Goal: Information Seeking & Learning: Check status

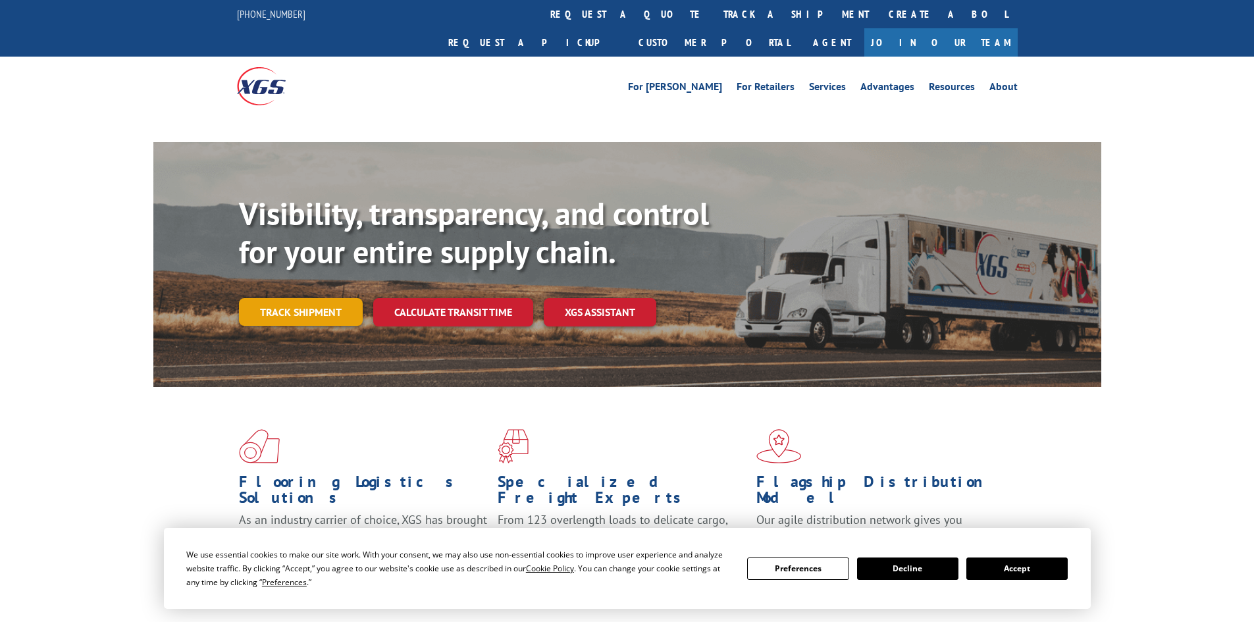
click at [308, 298] on link "Track shipment" at bounding box center [301, 312] width 124 height 28
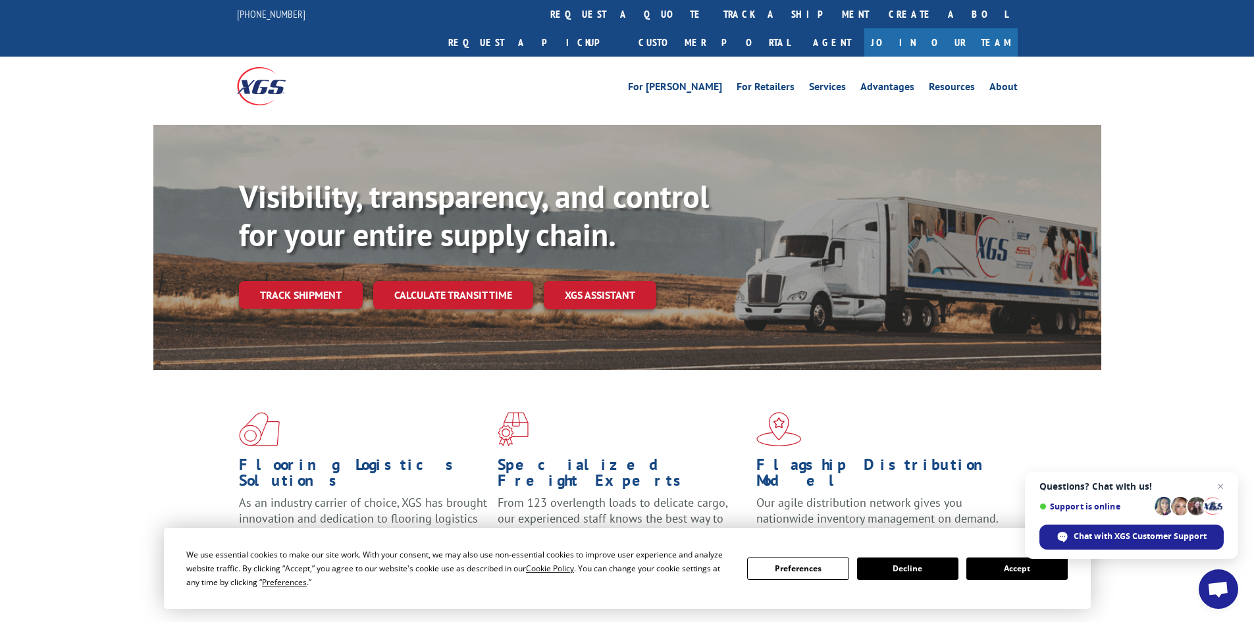
click at [1221, 489] on span "Close chat" at bounding box center [1221, 487] width 16 height 16
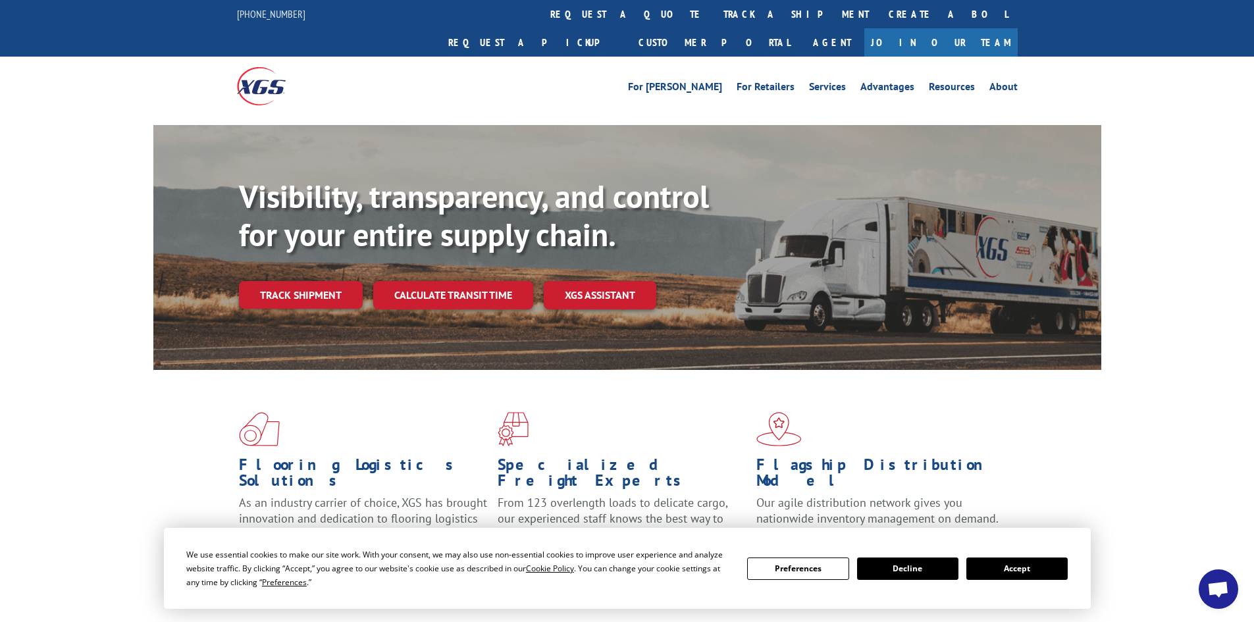
click at [1000, 576] on button "Accept" at bounding box center [1017, 569] width 101 height 22
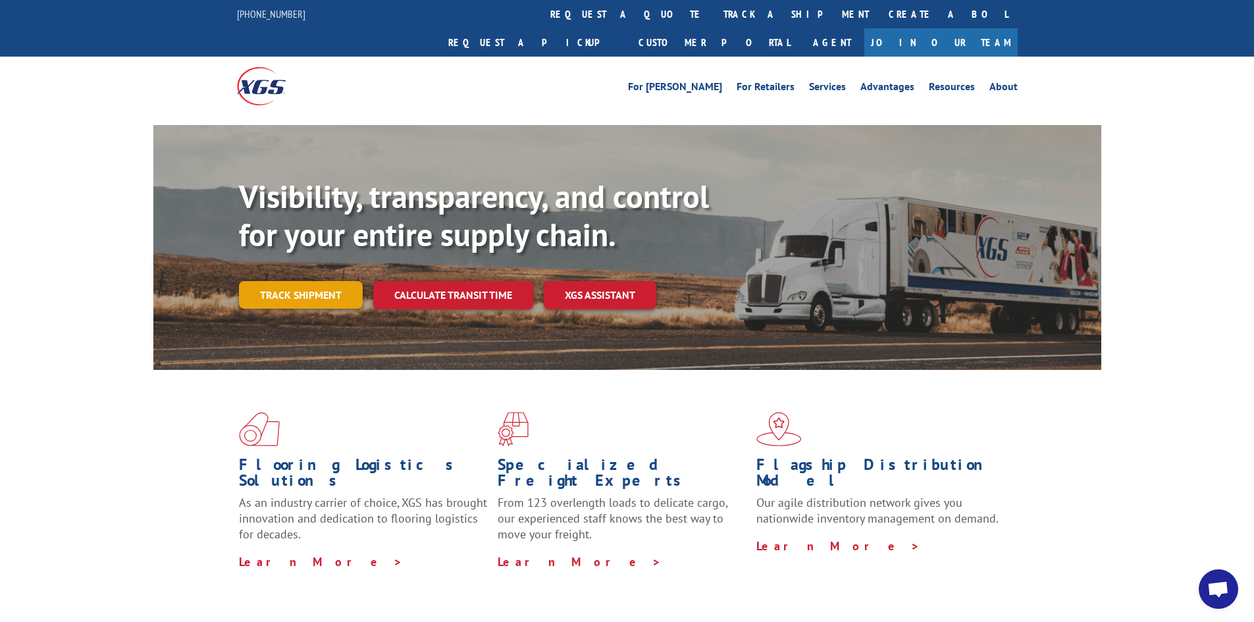
click at [281, 281] on link "Track shipment" at bounding box center [301, 295] width 124 height 28
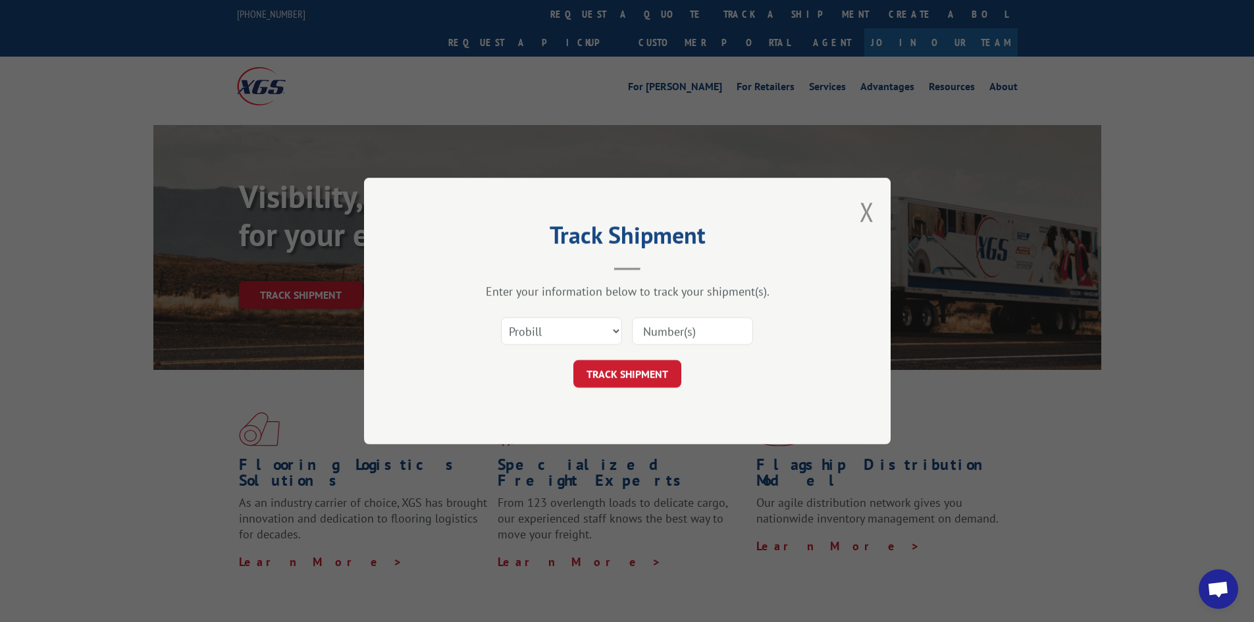
click at [671, 327] on input at bounding box center [692, 331] width 121 height 28
paste input "7027731"
type input "7027731"
click at [617, 383] on button "TRACK SHIPMENT" at bounding box center [628, 374] width 108 height 28
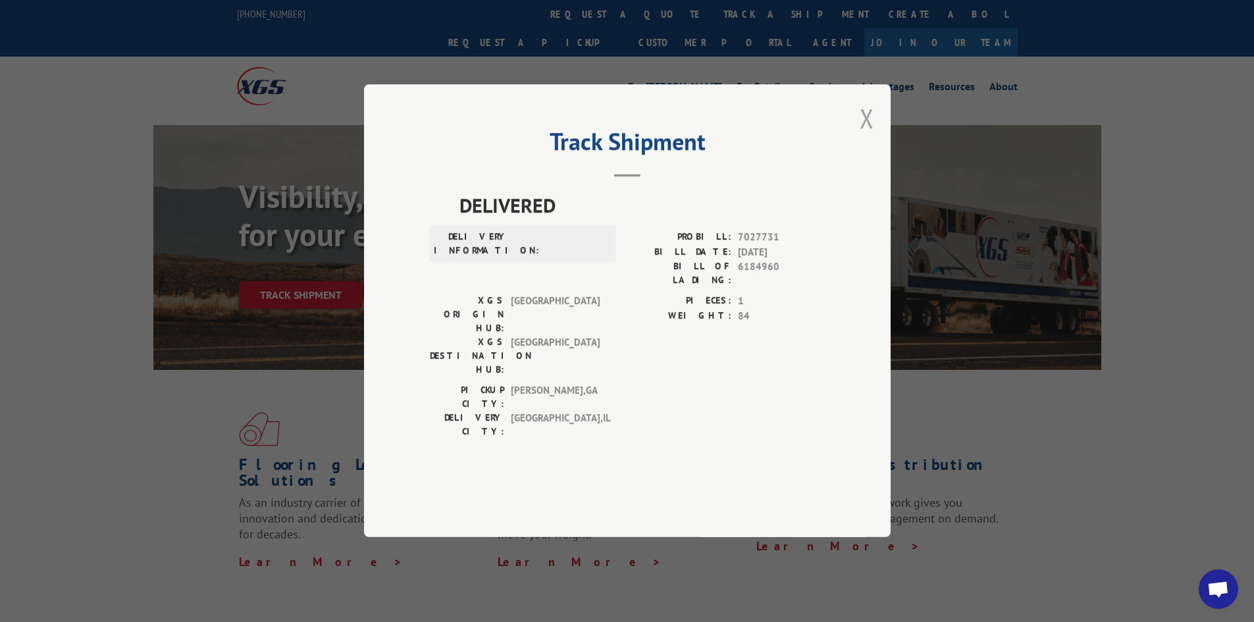
click at [871, 136] on button "Close modal" at bounding box center [867, 118] width 14 height 35
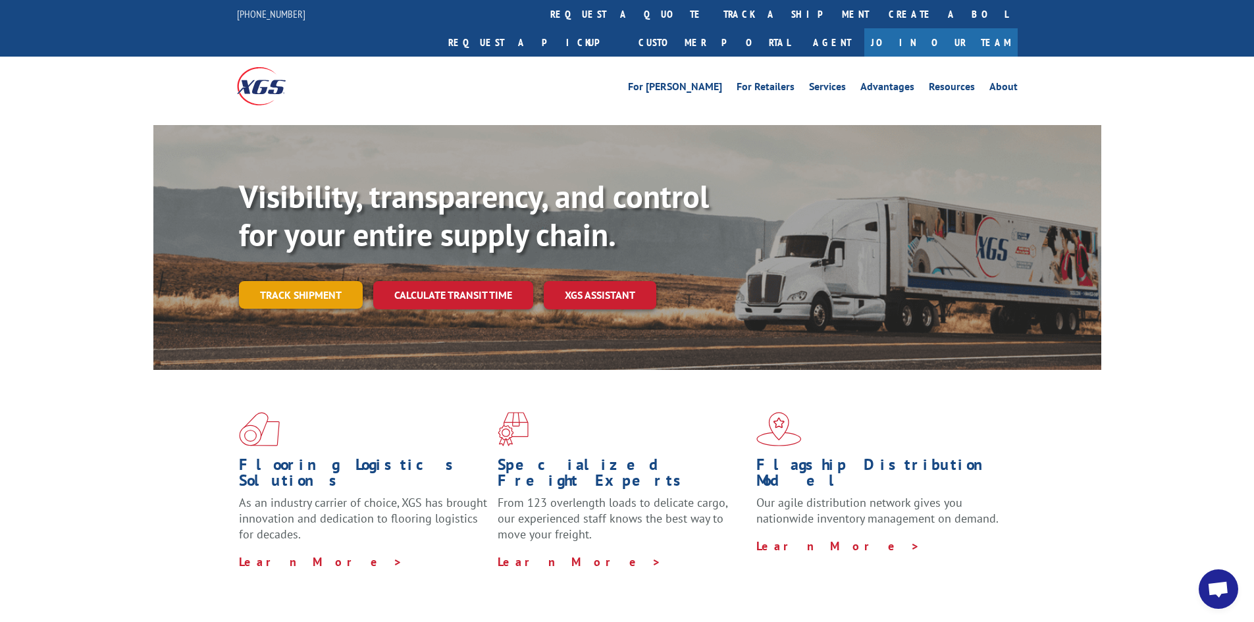
click at [309, 281] on link "Track shipment" at bounding box center [301, 295] width 124 height 28
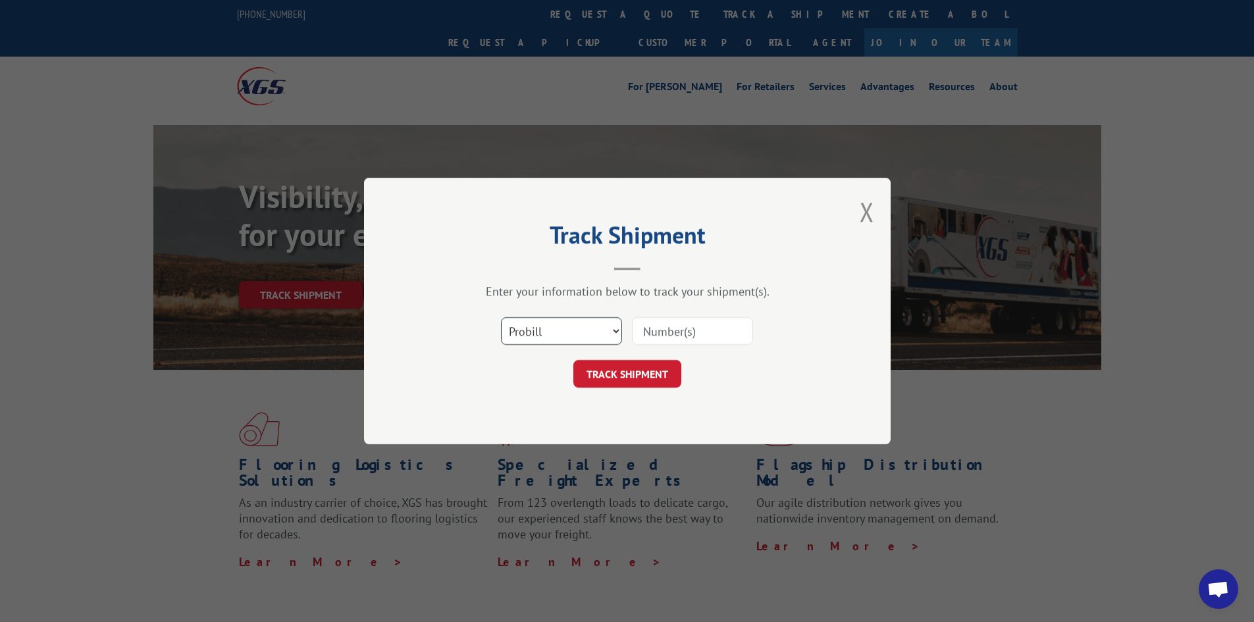
click at [549, 320] on select "Select category... Probill BOL PO" at bounding box center [561, 331] width 121 height 28
select select "bol"
click at [501, 317] on select "Select category... Probill BOL PO" at bounding box center [561, 331] width 121 height 28
click at [630, 338] on div "Select category... Probill BOL PO" at bounding box center [627, 330] width 395 height 43
click at [645, 339] on input at bounding box center [692, 331] width 121 height 28
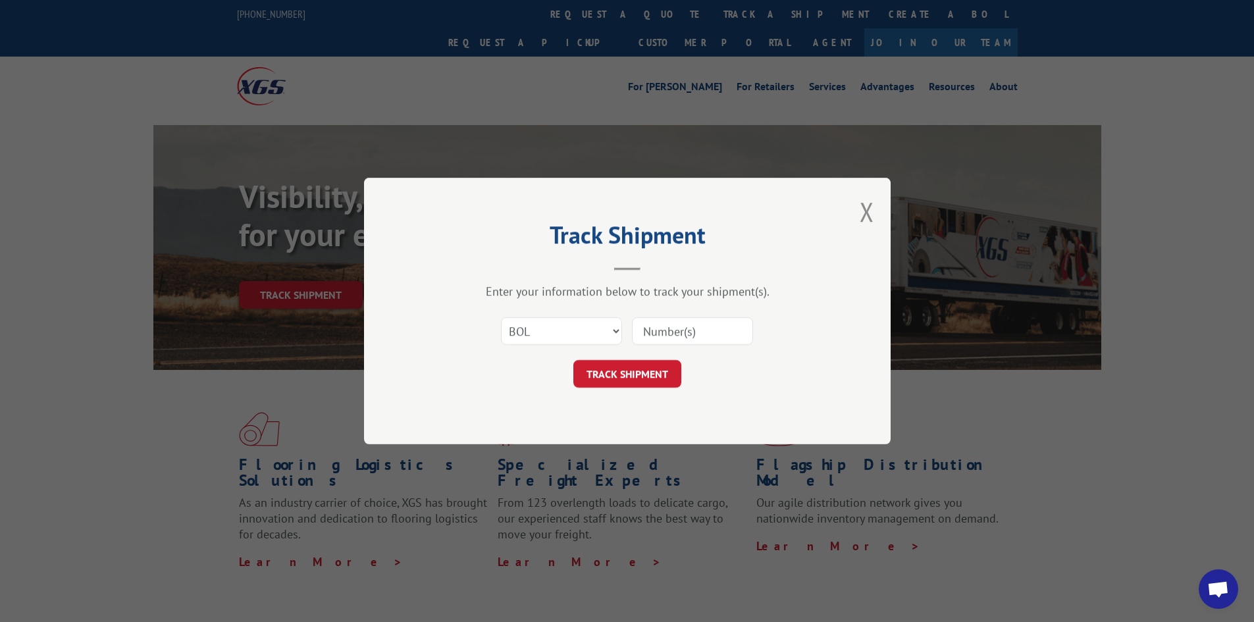
paste input "7027731"
type input "7027731"
click at [639, 379] on button "TRACK SHIPMENT" at bounding box center [628, 374] width 108 height 28
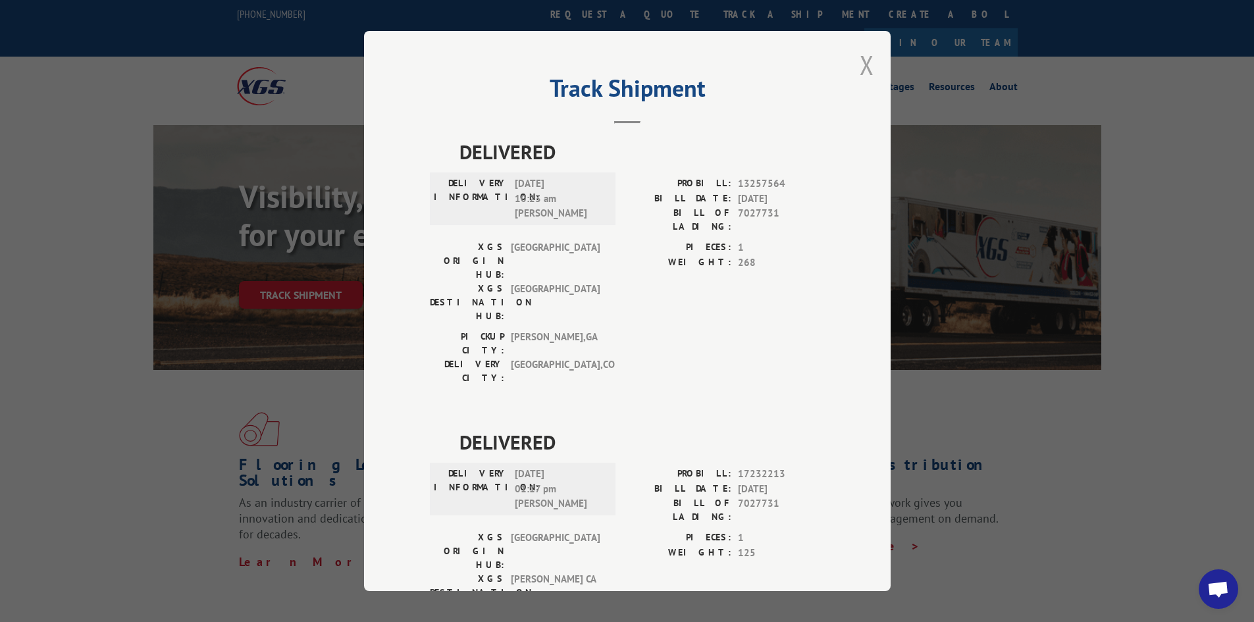
click at [866, 66] on button "Close modal" at bounding box center [867, 64] width 14 height 35
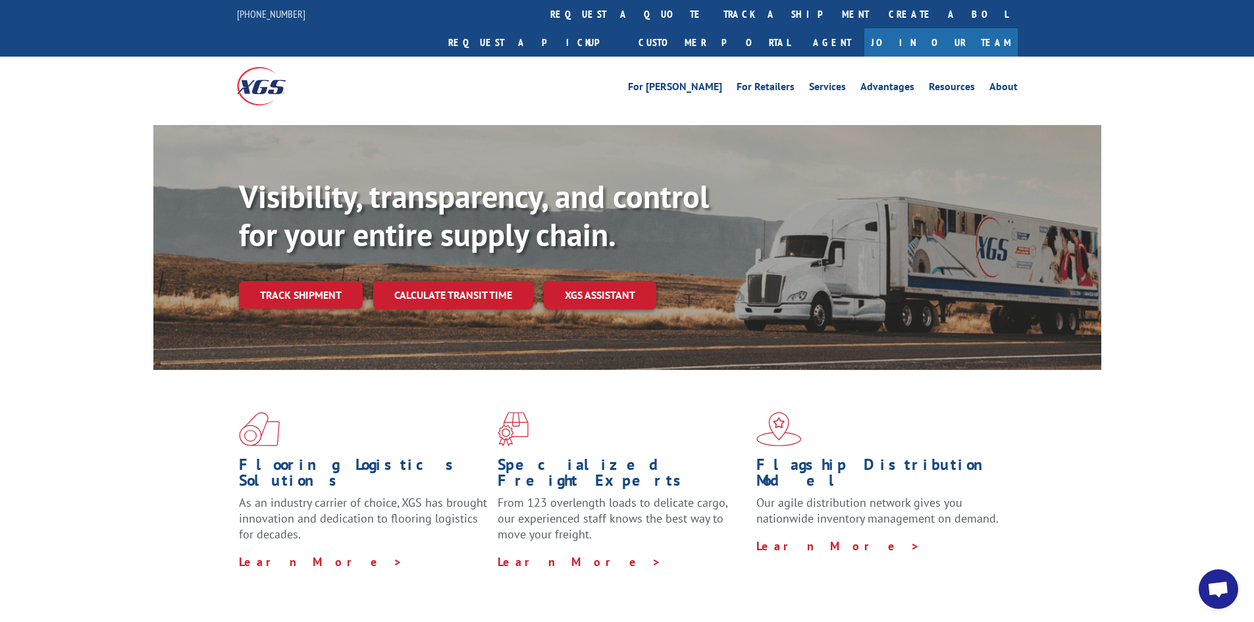
click at [273, 281] on link "Track shipment" at bounding box center [301, 295] width 124 height 28
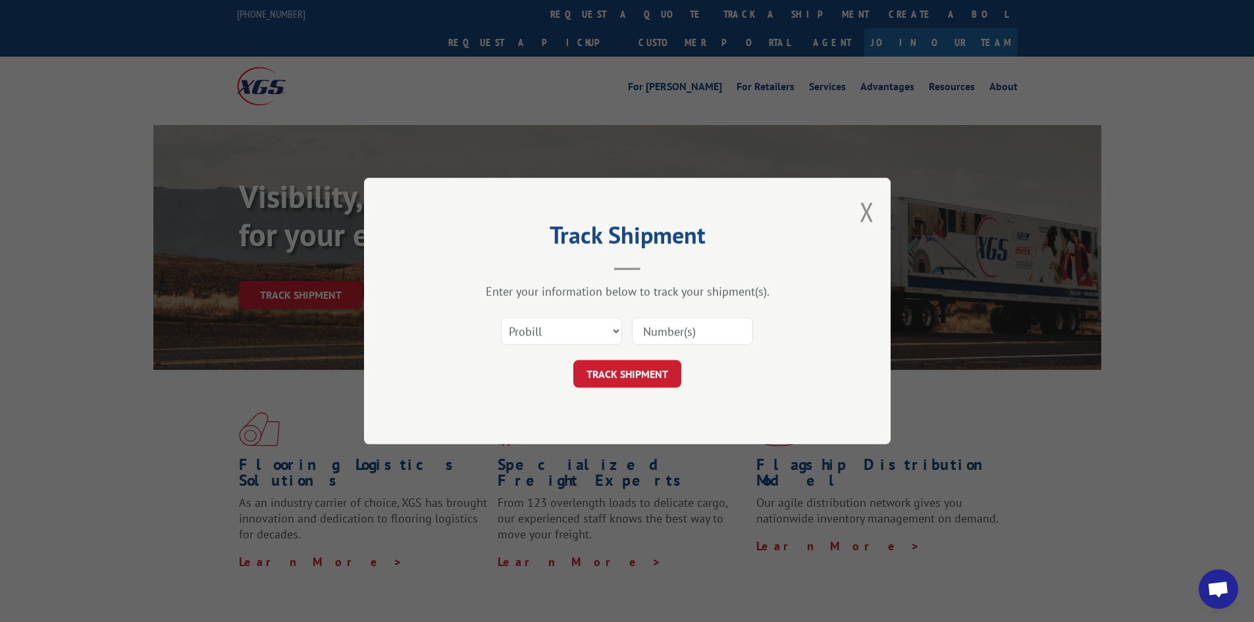
click at [677, 331] on input at bounding box center [692, 331] width 121 height 28
paste input "16755602"
type input "16755602"
click at [628, 372] on button "TRACK SHIPMENT" at bounding box center [628, 374] width 108 height 28
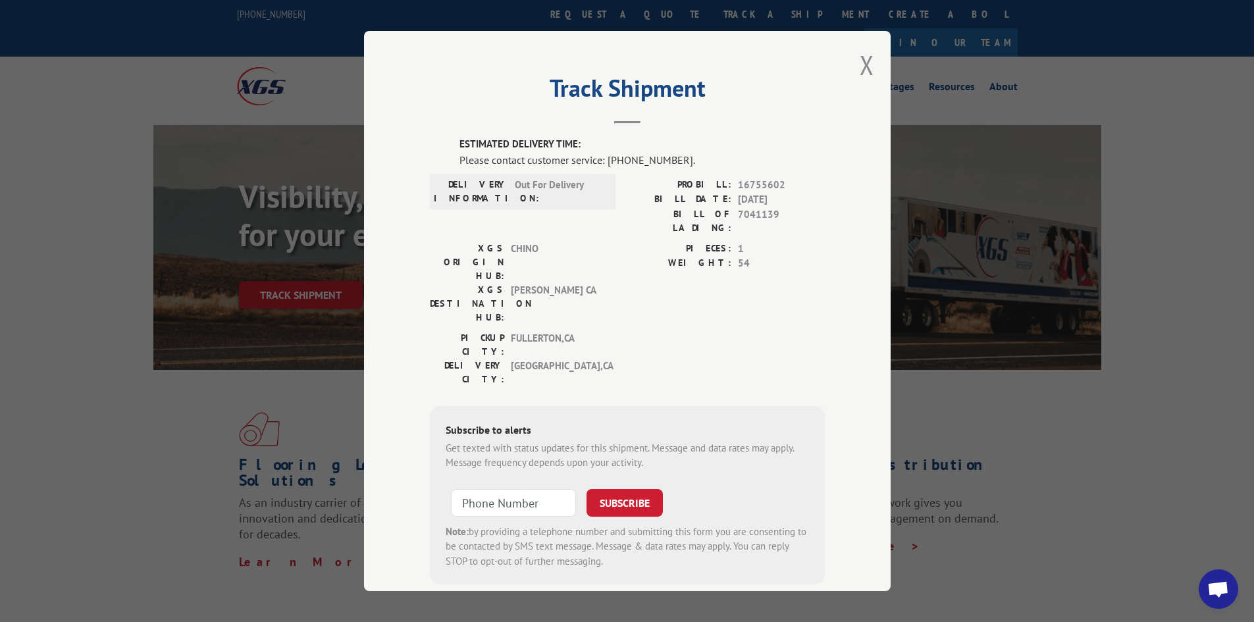
click at [864, 69] on button "Close modal" at bounding box center [867, 64] width 14 height 35
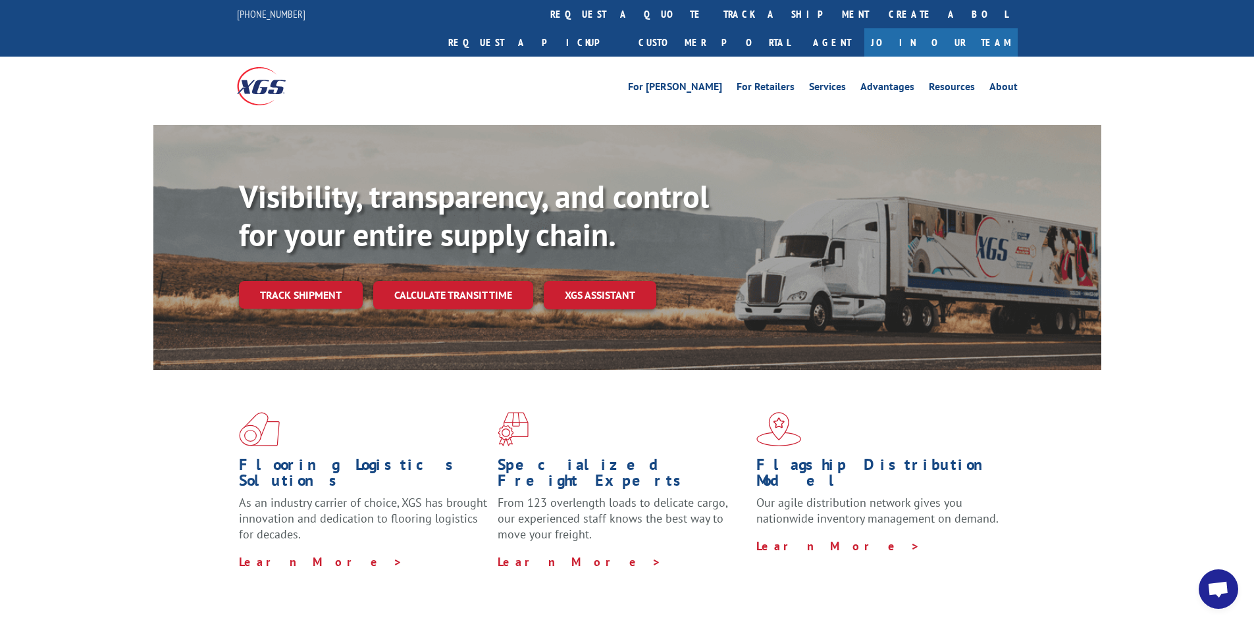
click at [300, 250] on div "Visibility, transparency, and control for your entire supply chain. Track shipm…" at bounding box center [670, 270] width 863 height 184
click at [289, 281] on link "Track shipment" at bounding box center [301, 295] width 124 height 28
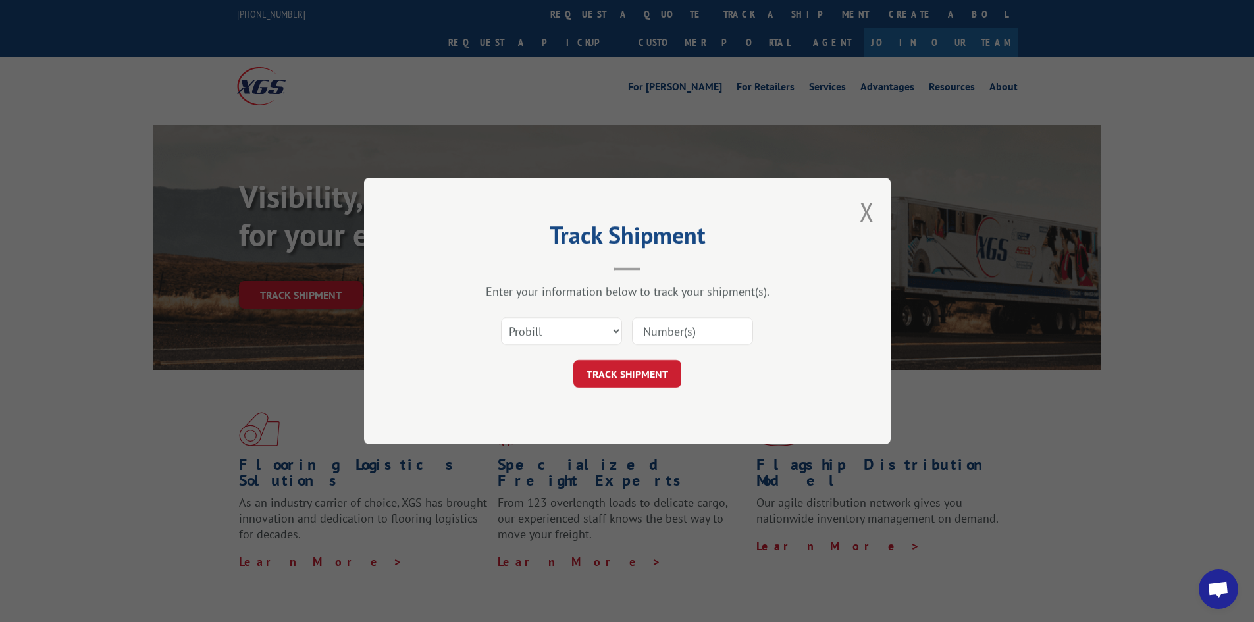
click at [667, 336] on input at bounding box center [692, 331] width 121 height 28
paste input "16755602"
type input "16755602"
click at [606, 385] on button "TRACK SHIPMENT" at bounding box center [628, 374] width 108 height 28
